Goal: Task Accomplishment & Management: Complete application form

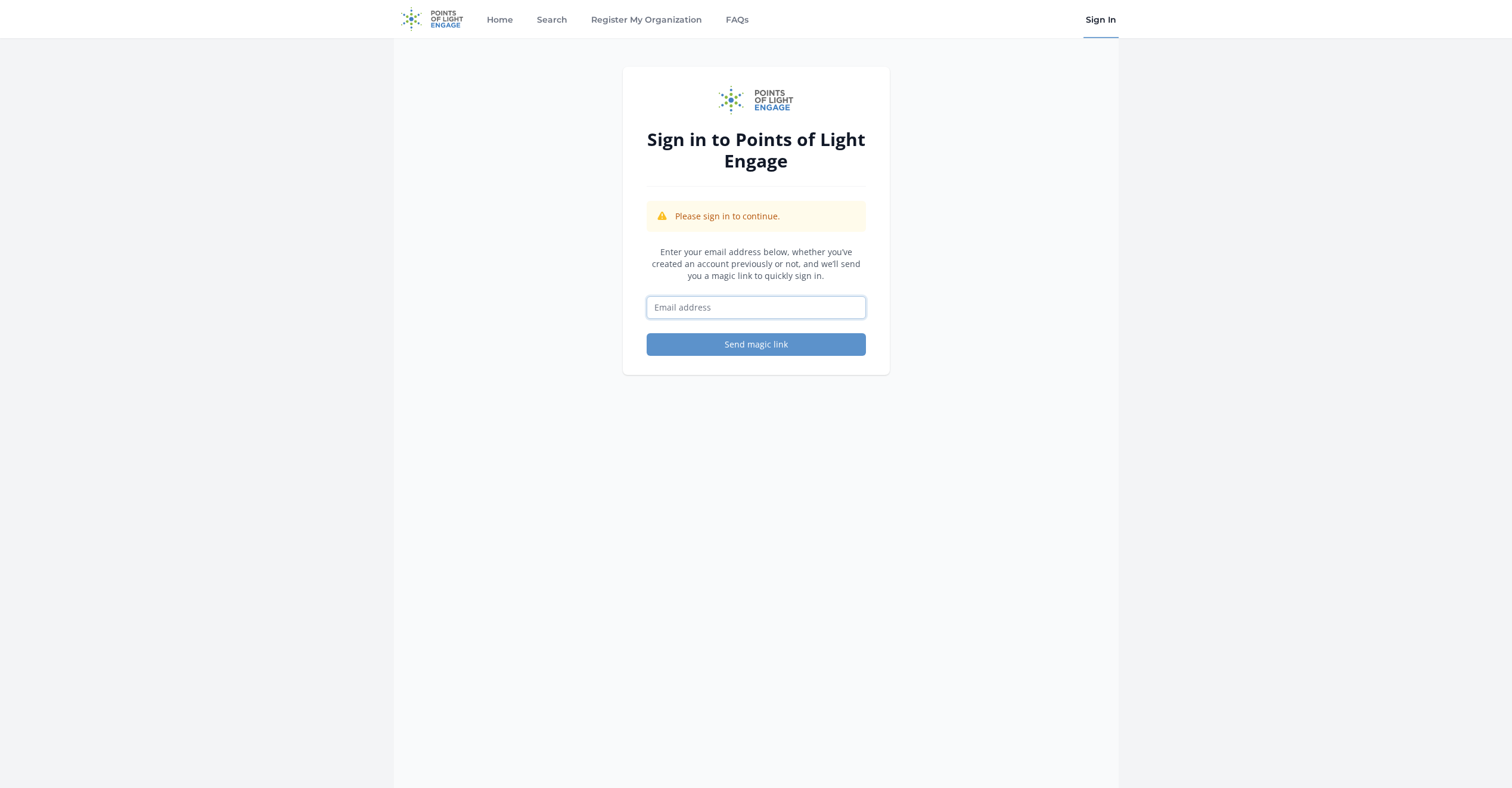
click at [723, 301] on input "Email address" at bounding box center [756, 307] width 220 height 23
type input "[EMAIL_ADDRESS][DOMAIN_NAME]"
click at [750, 345] on button "Send magic link" at bounding box center [756, 344] width 220 height 23
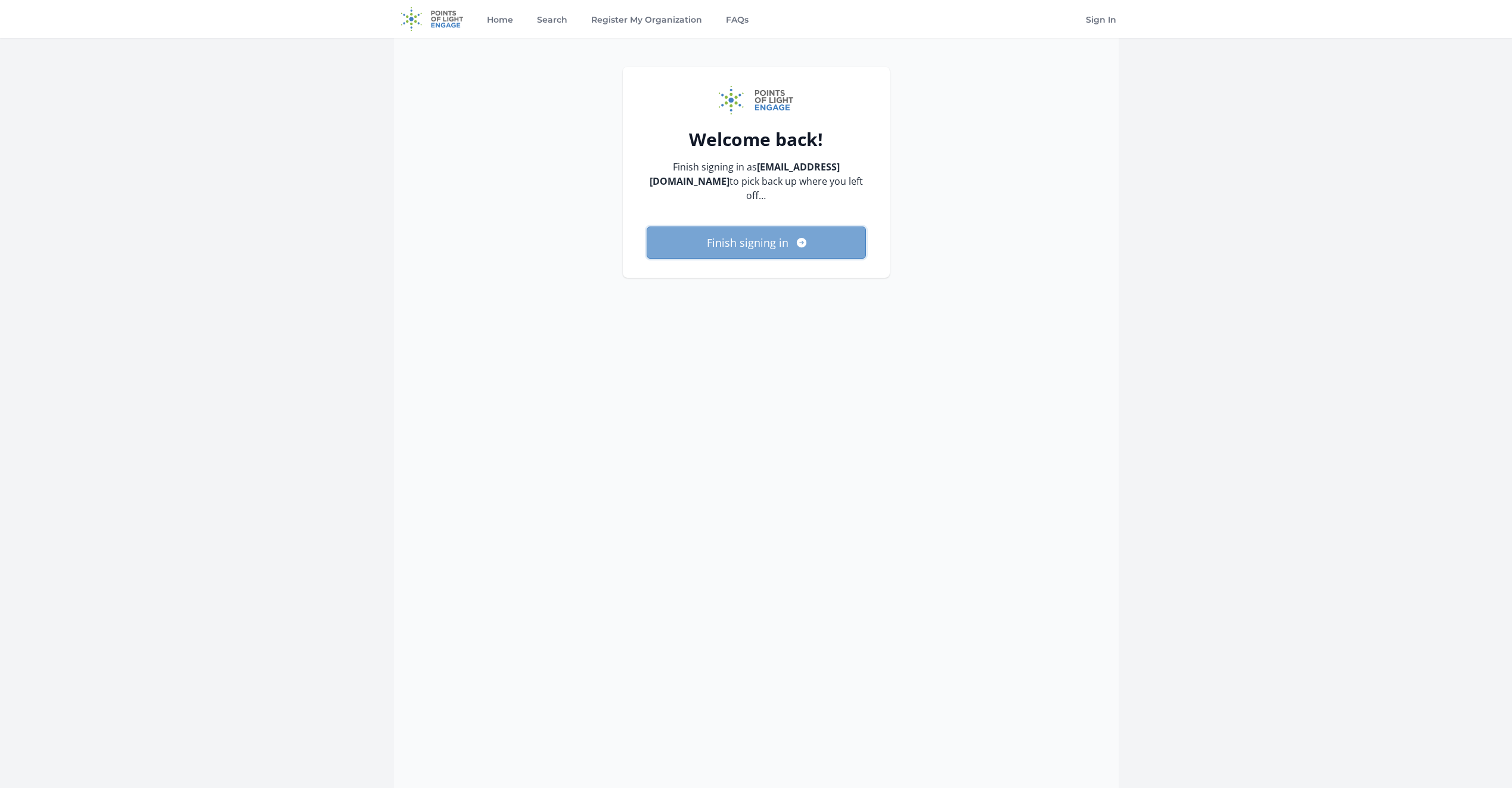
click at [770, 226] on button "Finish signing in" at bounding box center [756, 243] width 220 height 32
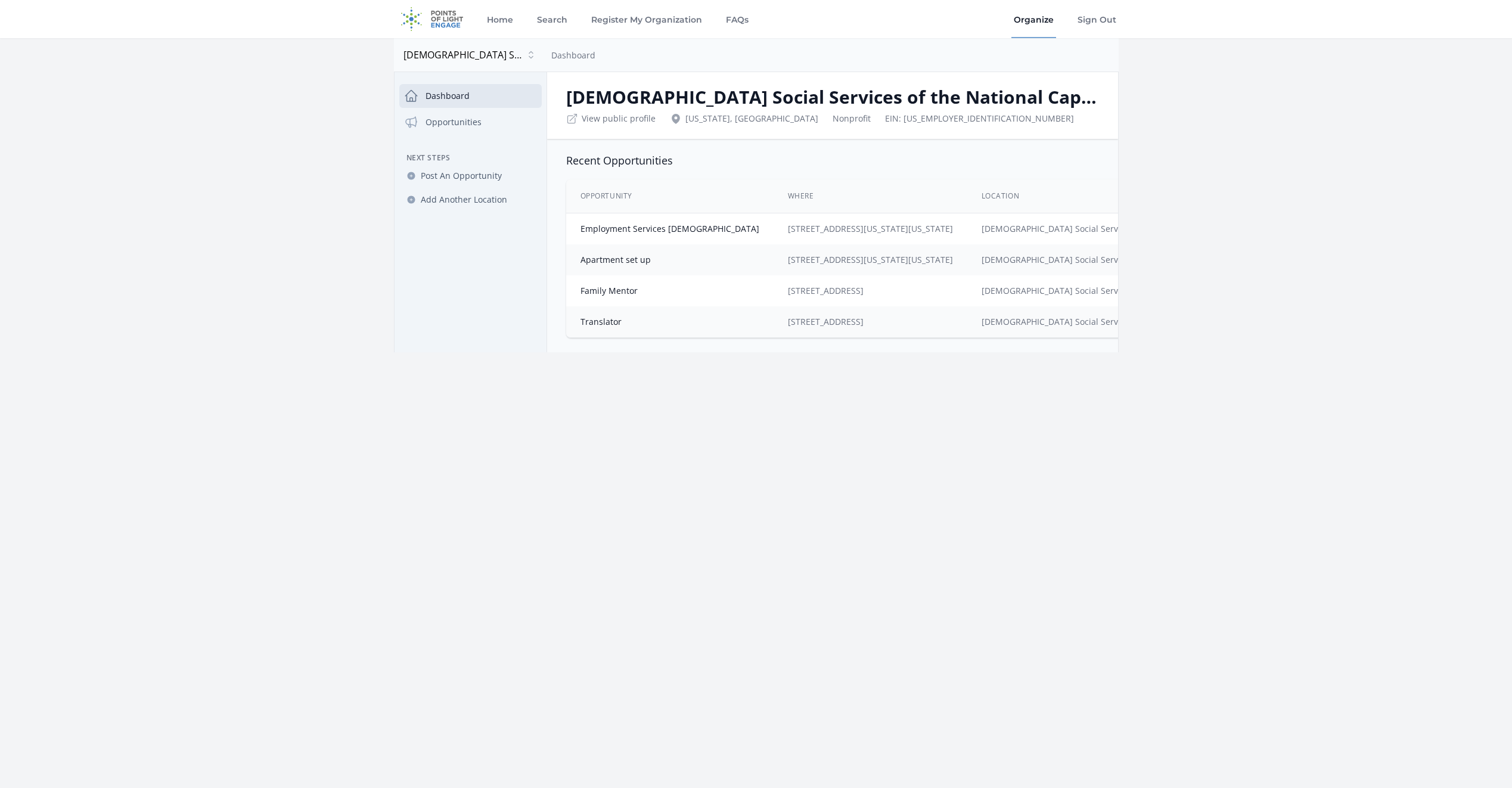
click at [462, 89] on link "Dashboard" at bounding box center [470, 96] width 142 height 24
click at [621, 19] on link "Register My Organization" at bounding box center [647, 19] width 116 height 38
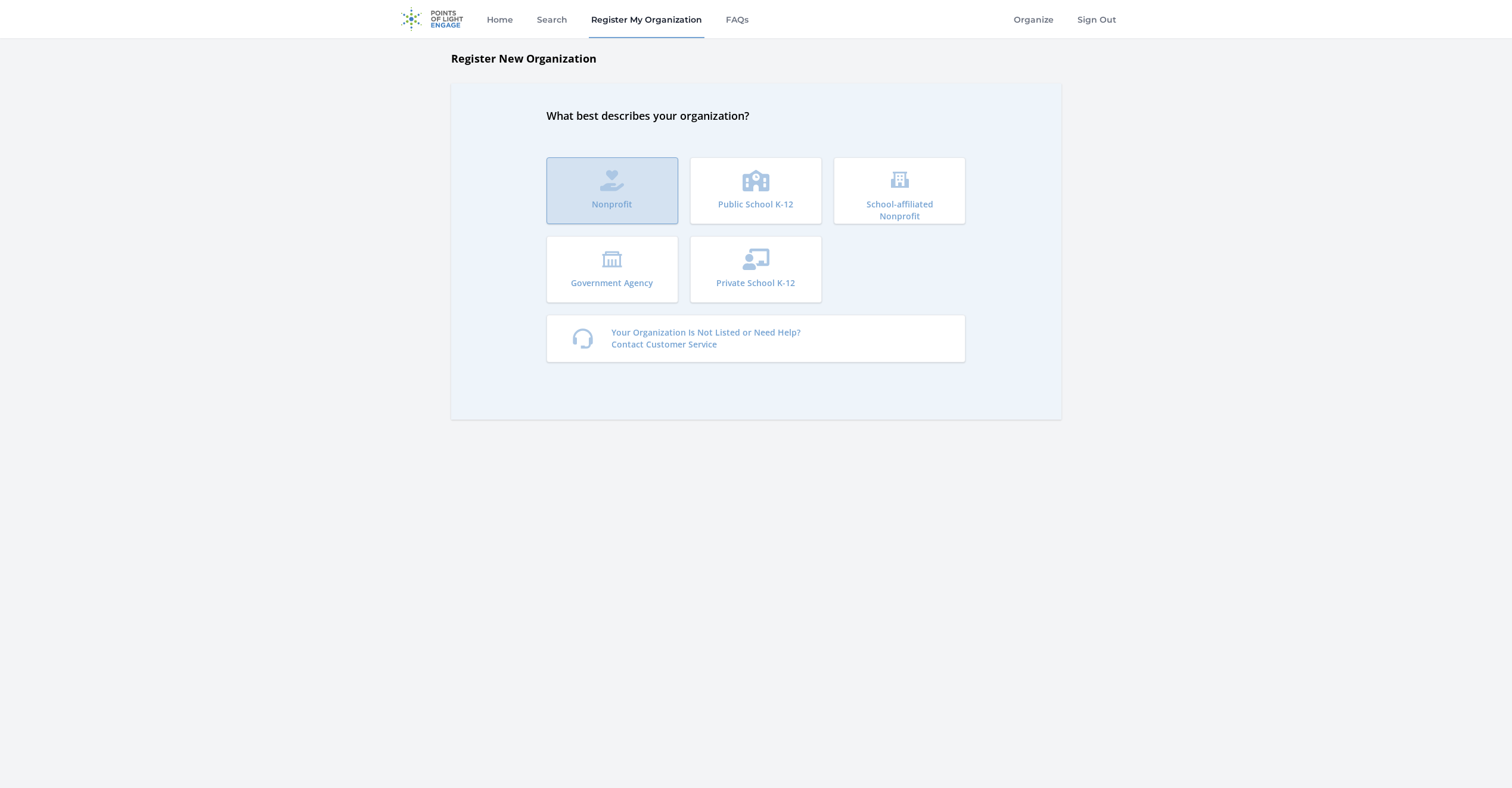
click at [587, 201] on button "Nonprofit" at bounding box center [612, 190] width 132 height 67
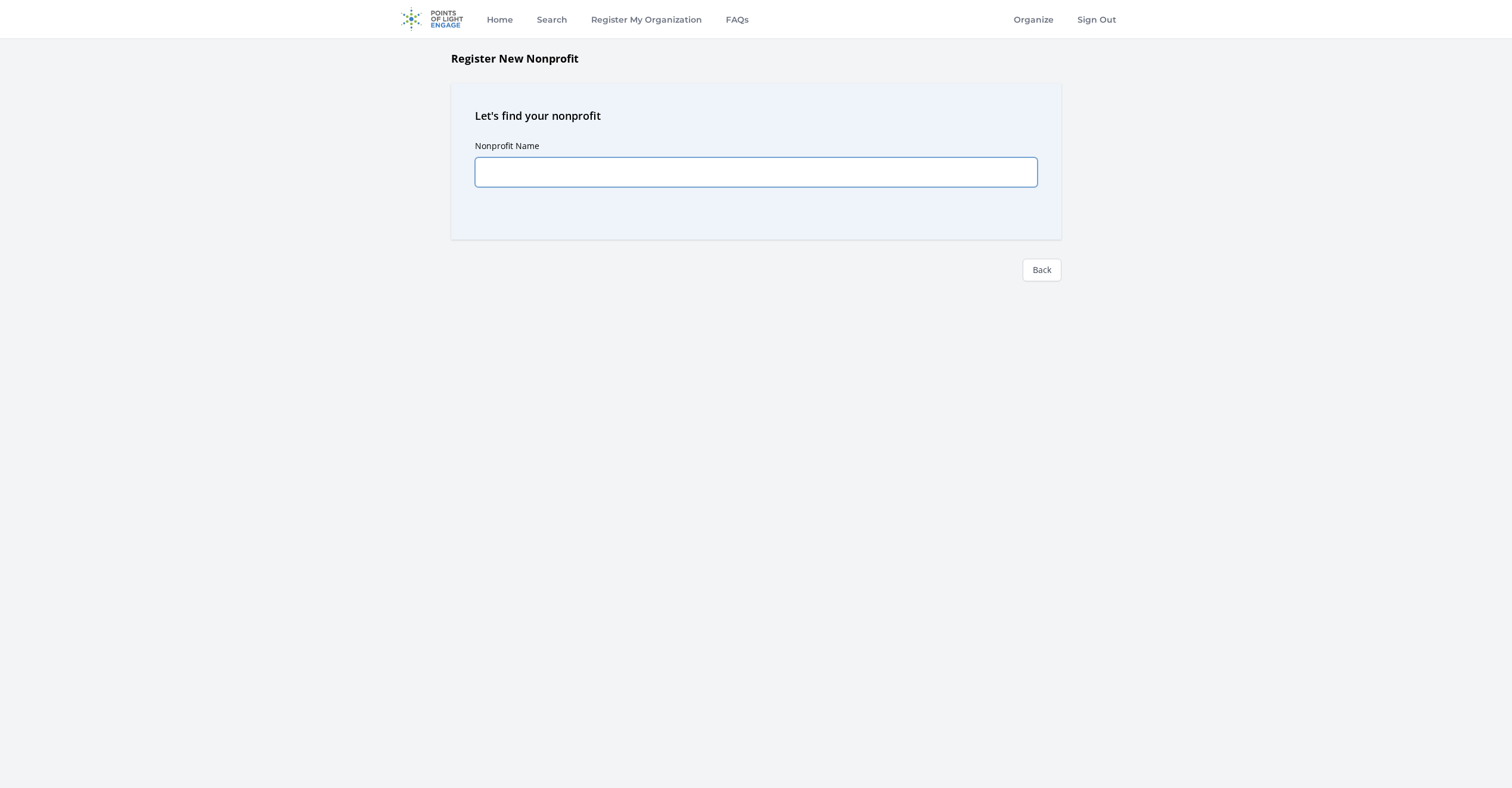
click at [644, 177] on input "Nonprofit Name" at bounding box center [756, 172] width 562 height 29
click at [514, 17] on link "Home" at bounding box center [500, 19] width 31 height 38
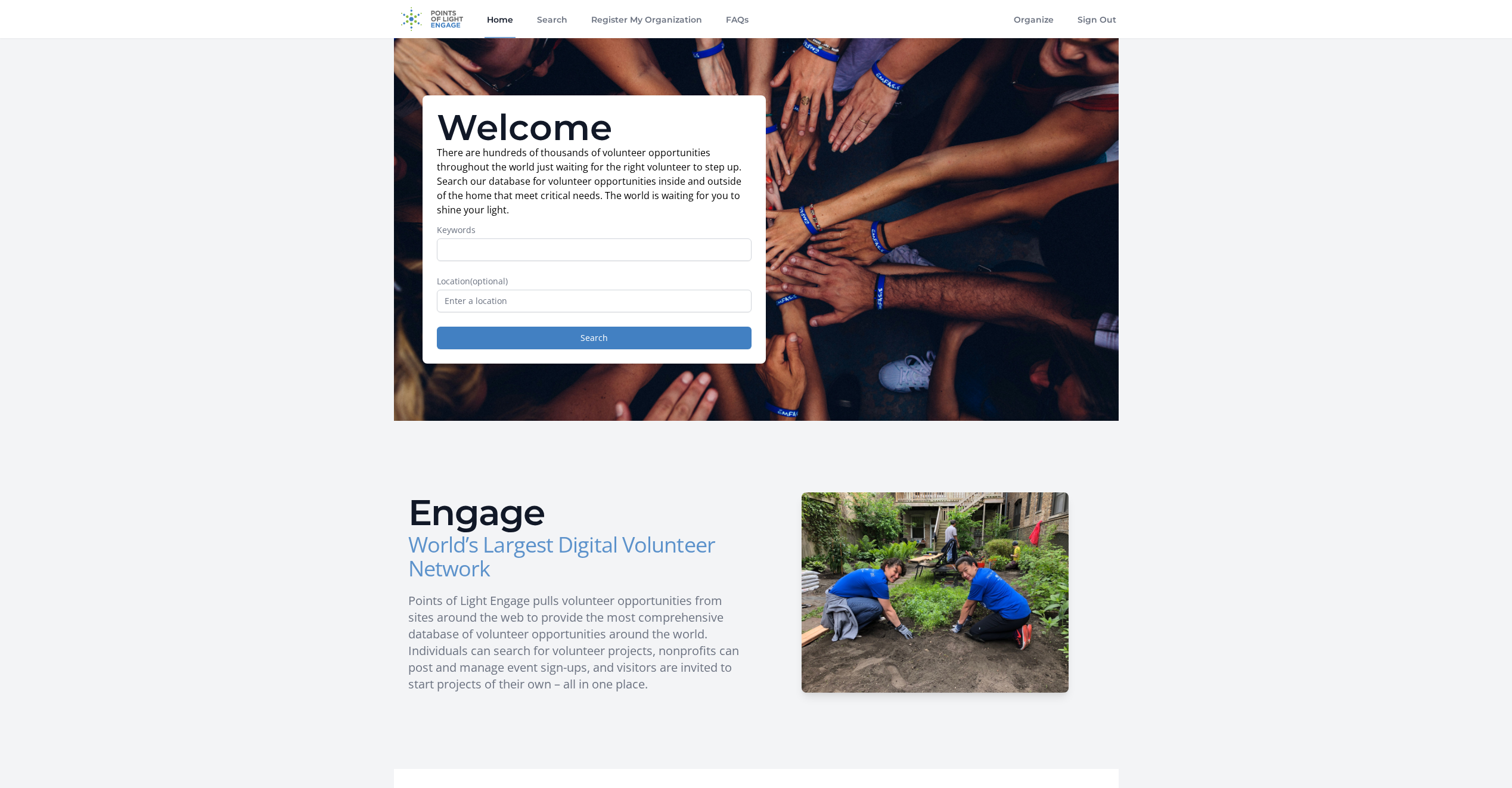
click at [443, 19] on img at bounding box center [432, 19] width 77 height 38
